Goal: Task Accomplishment & Management: Manage account settings

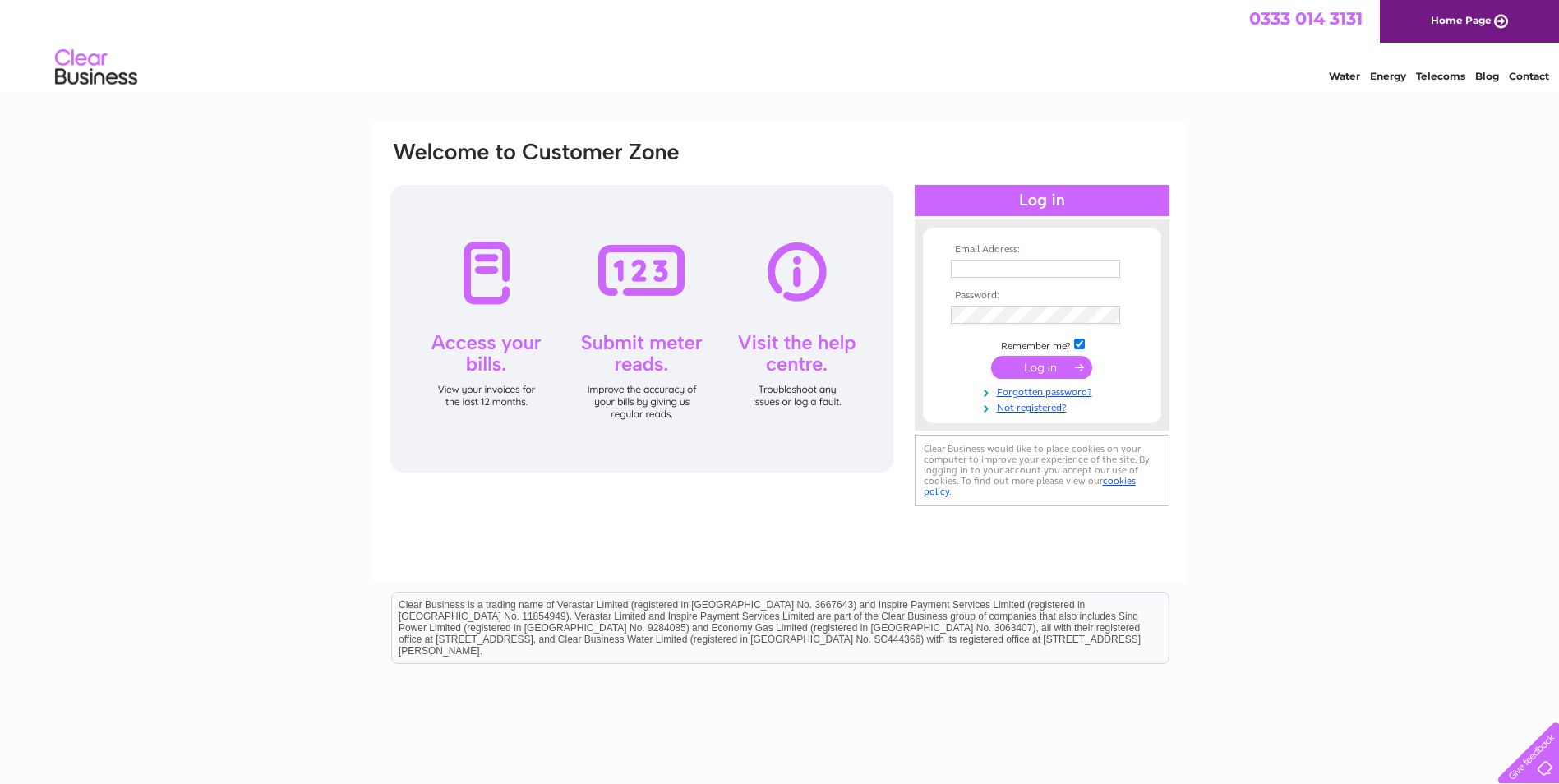
type input "[EMAIL_ADDRESS][DOMAIN_NAME]"
click at [1046, 364] on input "submit" at bounding box center [1042, 367] width 101 height 23
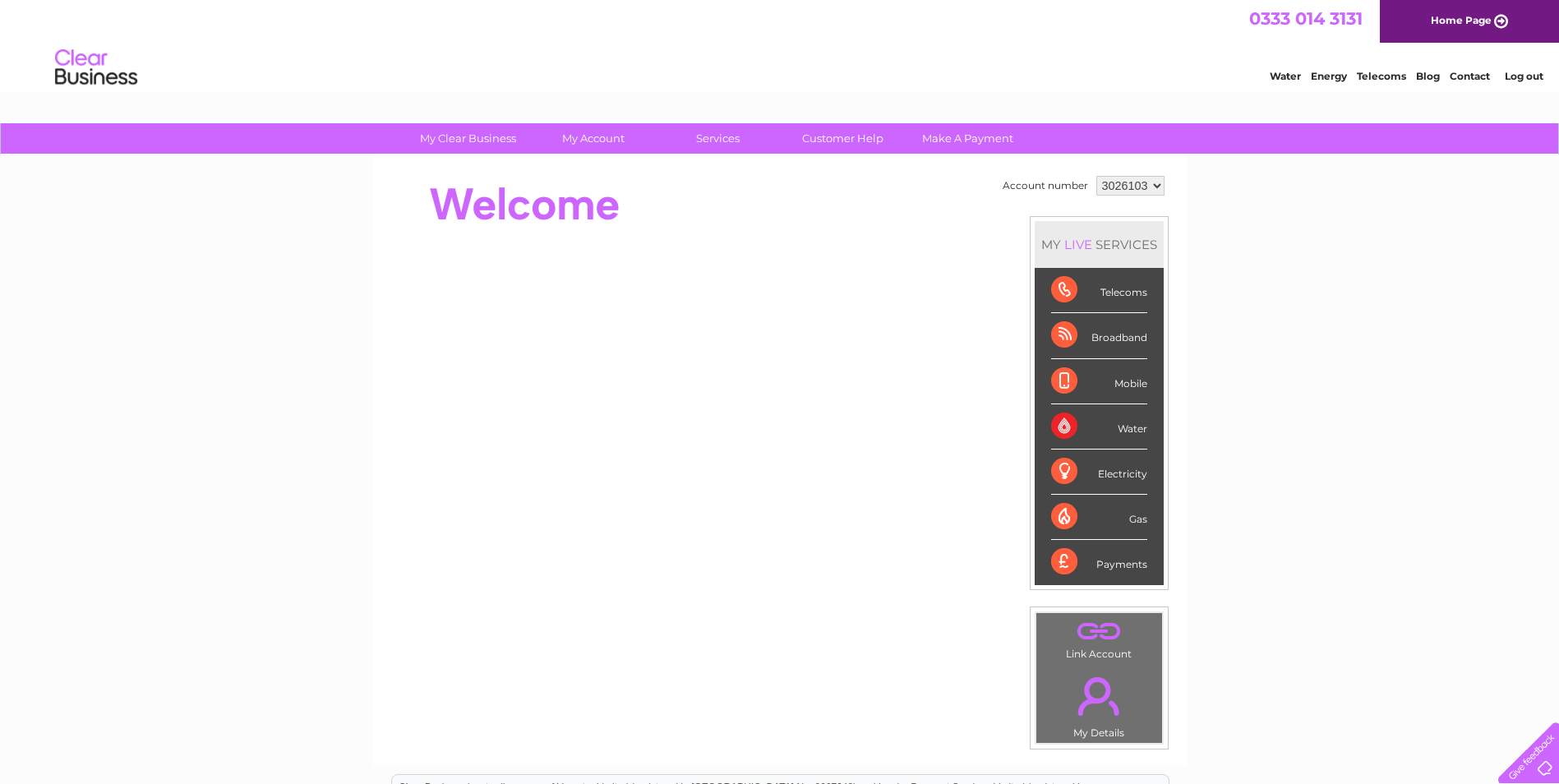
click at [1087, 422] on div "Water" at bounding box center [1099, 426] width 96 height 45
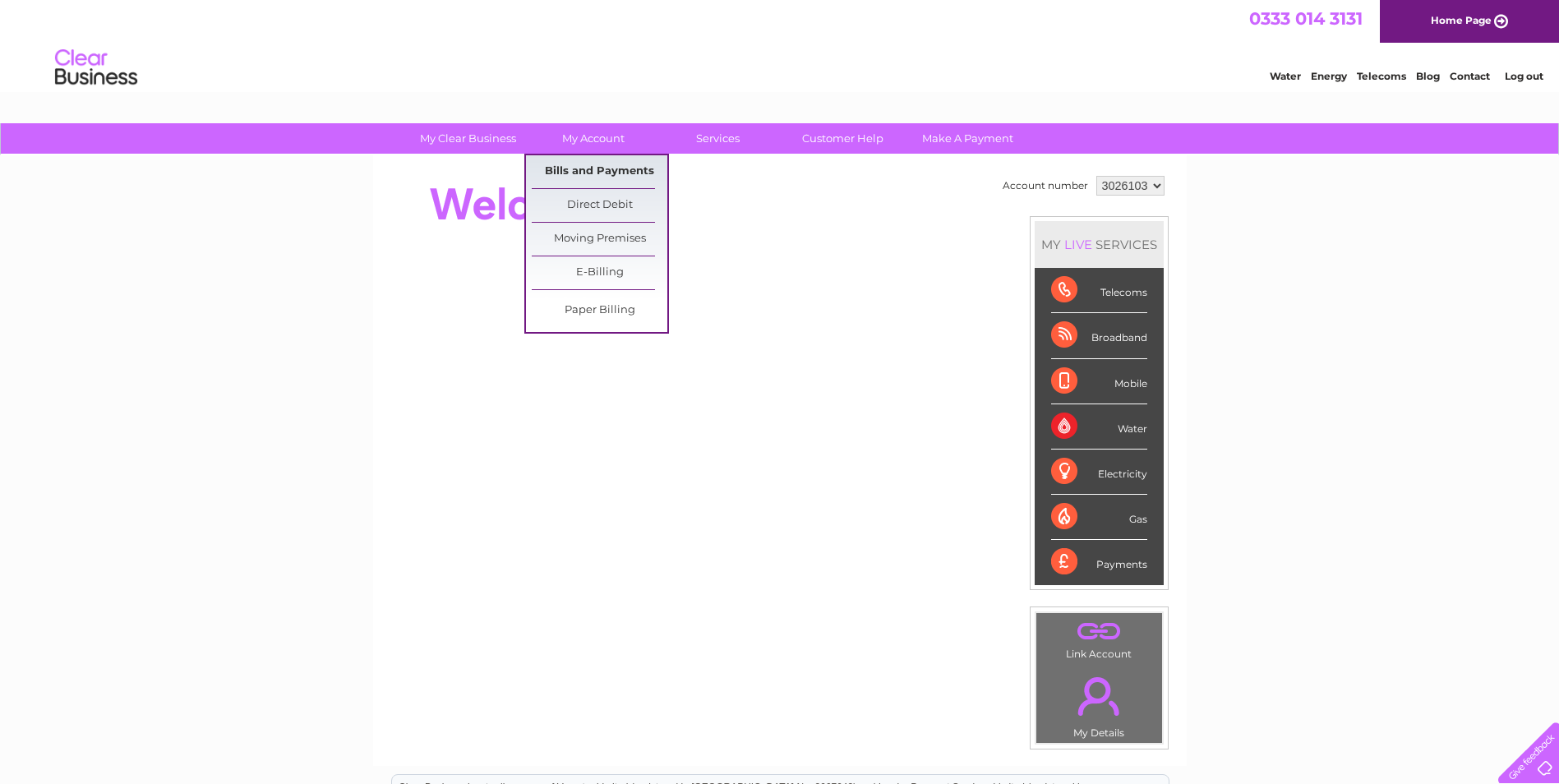
click at [580, 168] on link "Bills and Payments" at bounding box center [599, 172] width 135 height 33
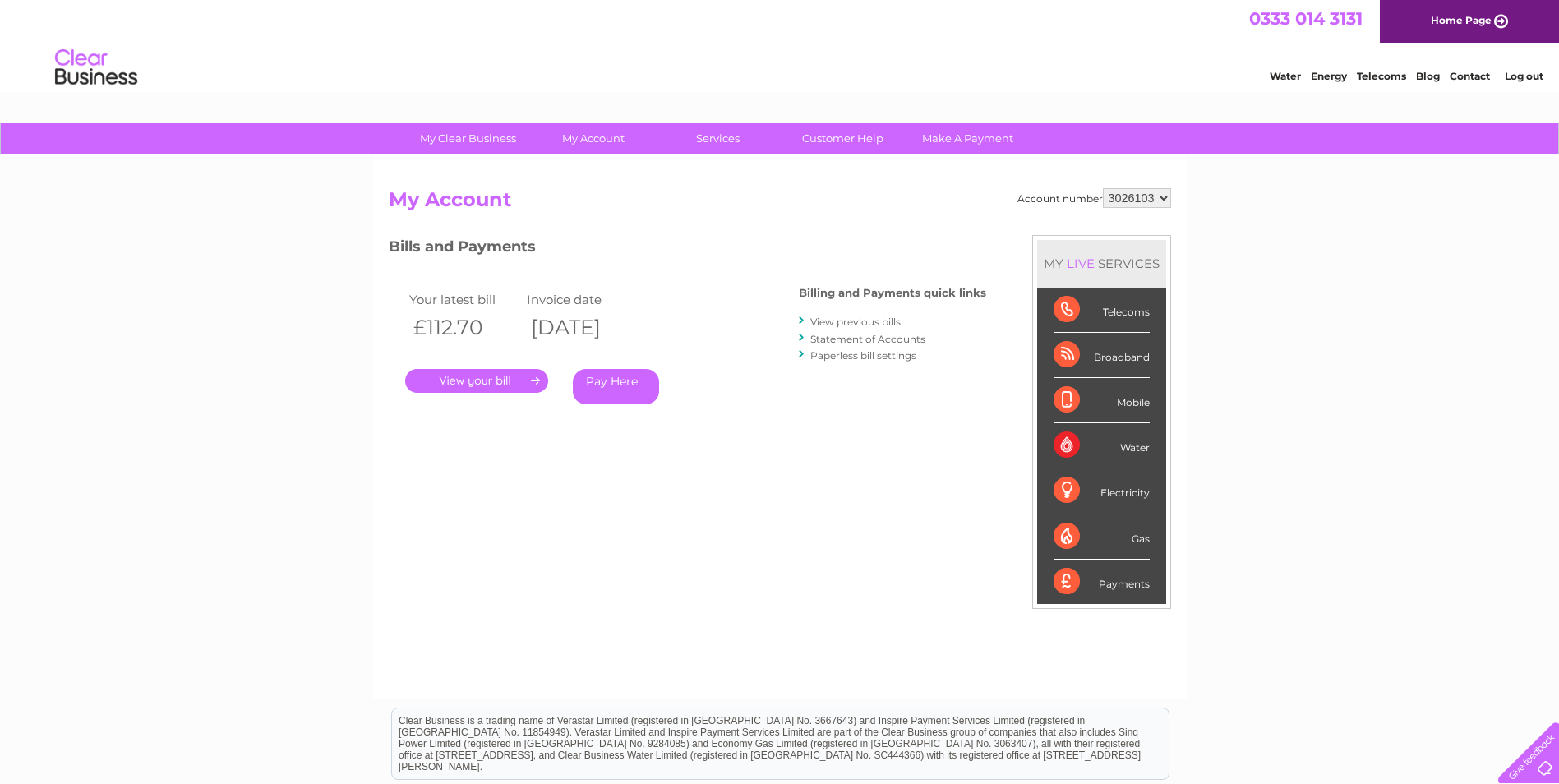
click at [464, 378] on link "." at bounding box center [476, 381] width 143 height 24
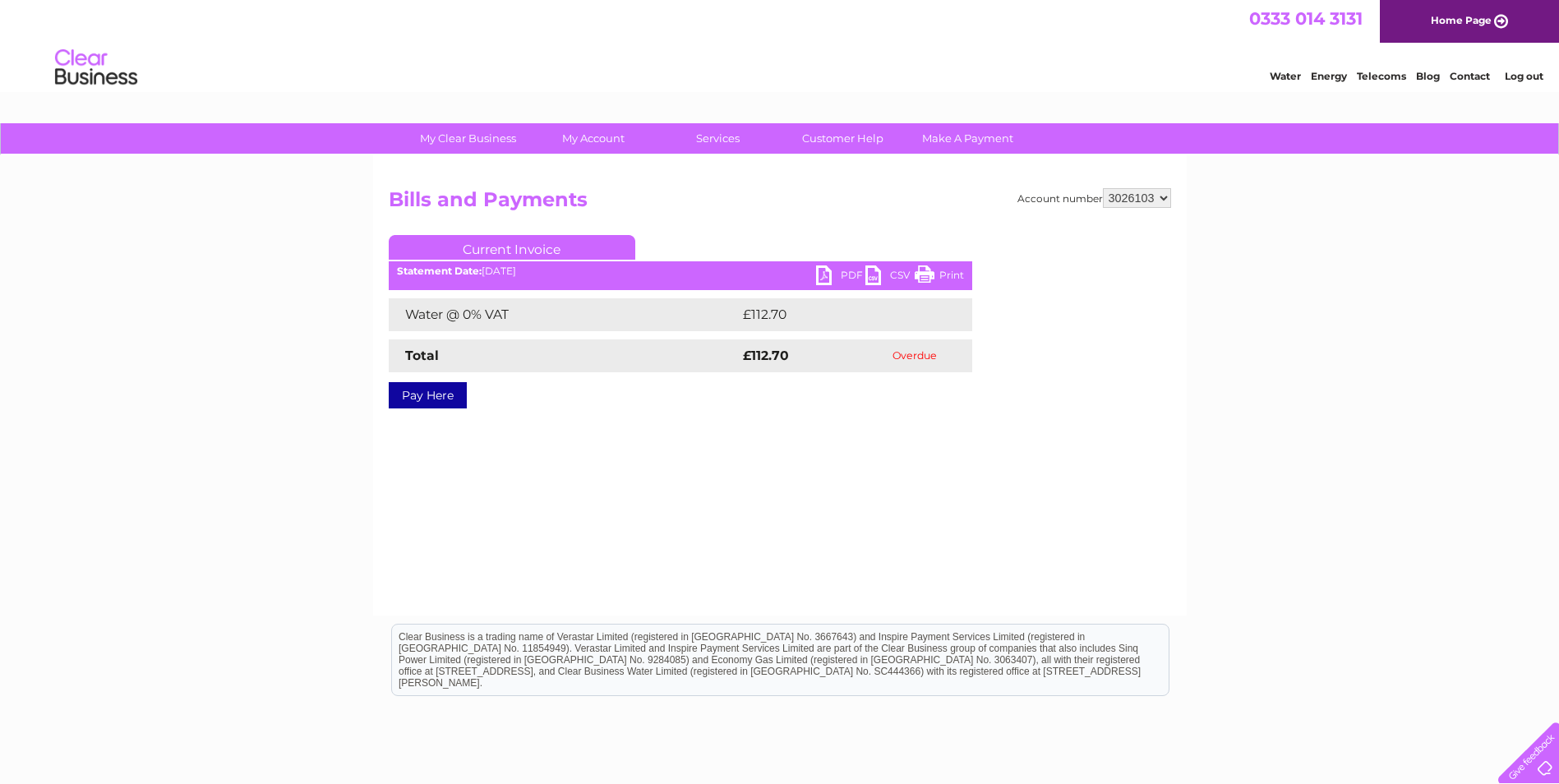
click at [831, 268] on link "PDF" at bounding box center [841, 277] width 49 height 24
click at [1414, 357] on div "My Clear Business Login Details My Details My Preferences Link Account My Accou…" at bounding box center [779, 509] width 1559 height 773
